Goal: Information Seeking & Learning: Learn about a topic

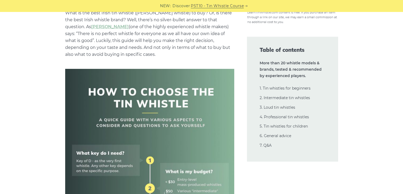
scroll to position [123, 0]
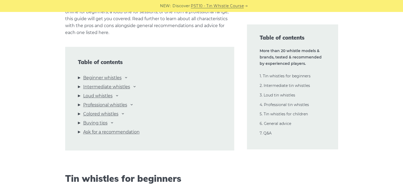
scroll to position [558, 0]
click at [113, 77] on link "Beginner whistles" at bounding box center [102, 77] width 38 height 7
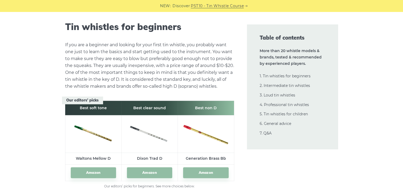
scroll to position [711, 0]
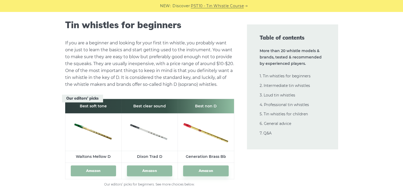
click at [96, 170] on link "Amazon" at bounding box center [93, 170] width 45 height 11
click at [145, 168] on link "Amazon" at bounding box center [149, 170] width 45 height 11
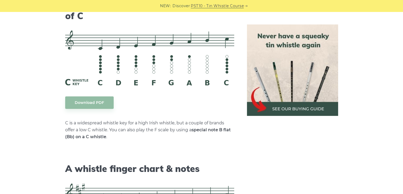
scroll to position [1347, 0]
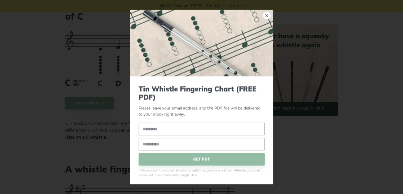
click at [205, 128] on input "text" at bounding box center [202, 128] width 126 height 12
type input "*****"
type input "**********"
click at [199, 162] on span "GET PDF" at bounding box center [202, 158] width 126 height 12
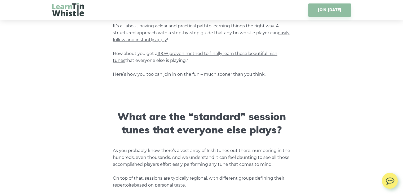
scroll to position [556, 0]
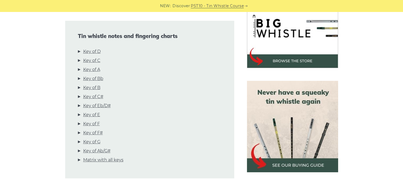
scroll to position [172, 0]
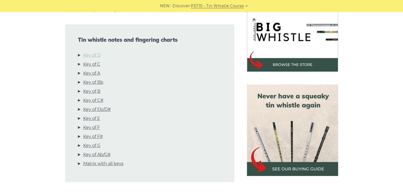
click at [95, 53] on link "Key of D" at bounding box center [91, 55] width 17 height 7
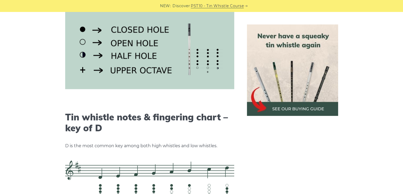
scroll to position [826, 0]
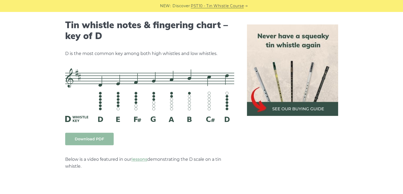
click at [90, 136] on link "Download PDF" at bounding box center [89, 138] width 49 height 12
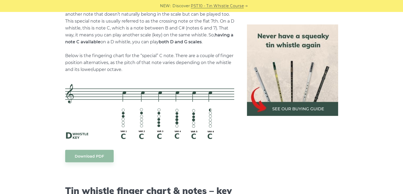
scroll to position [1174, 0]
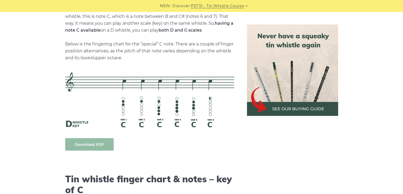
click at [97, 148] on link "Download PDF" at bounding box center [89, 144] width 49 height 12
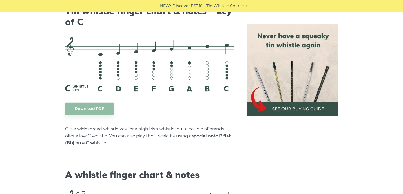
scroll to position [1345, 0]
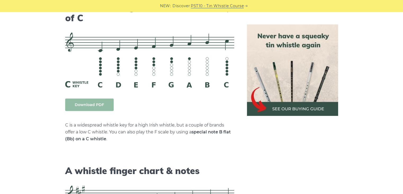
click at [85, 101] on link "Download PDF" at bounding box center [89, 104] width 49 height 12
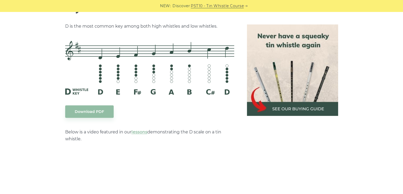
scroll to position [838, 0]
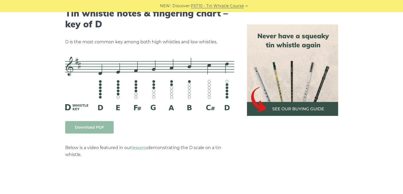
click at [94, 127] on link "Download PDF" at bounding box center [89, 127] width 49 height 12
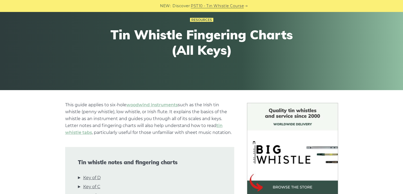
scroll to position [0, 0]
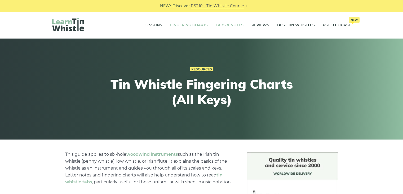
click at [230, 23] on link "Tabs & Notes" at bounding box center [230, 25] width 28 height 13
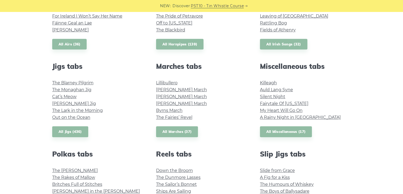
scroll to position [261, 0]
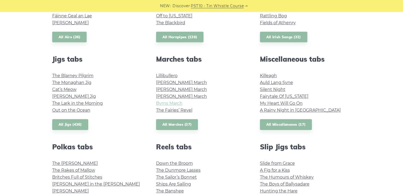
click at [171, 104] on link "Byrns March" at bounding box center [169, 102] width 27 height 5
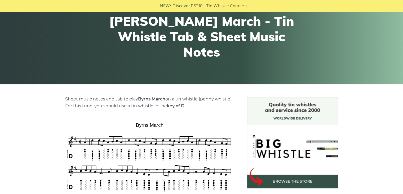
scroll to position [54, 0]
